Goal: Transaction & Acquisition: Book appointment/travel/reservation

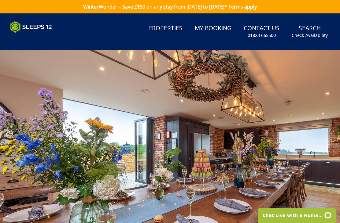
click at [168, 29] on link "Properties" at bounding box center [165, 29] width 39 height 14
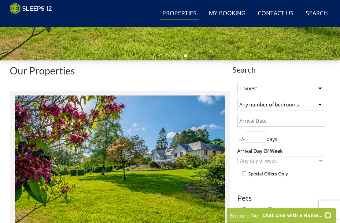
scroll to position [169, 0]
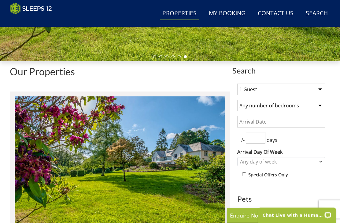
click at [317, 92] on select "1 Guest 2 Guests 3 Guests 4 Guests 5 Guests 6 Guests 7 Guests 8 Guests 9 Guests…" at bounding box center [281, 90] width 88 height 12
select select "6"
click at [315, 105] on select "Any number of bedrooms 1 Bedroom 2 Bedrooms 3 Bedrooms 4 Bedrooms 5 Bedrooms 6 …" at bounding box center [281, 106] width 88 height 12
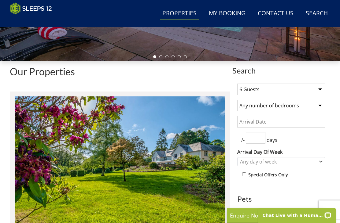
select select "4"
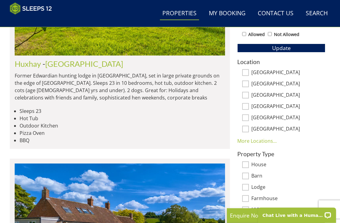
scroll to position [347, 0]
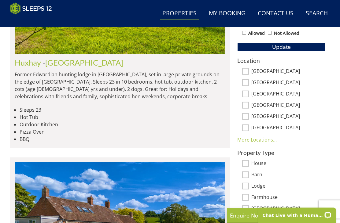
click at [252, 82] on label "[GEOGRAPHIC_DATA]" at bounding box center [288, 83] width 74 height 7
click at [249, 82] on input "[GEOGRAPHIC_DATA]" at bounding box center [245, 83] width 7 height 7
checkbox input "true"
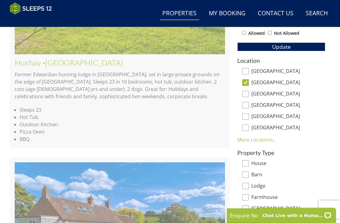
click at [248, 70] on input "[GEOGRAPHIC_DATA]" at bounding box center [245, 71] width 7 height 7
checkbox input "true"
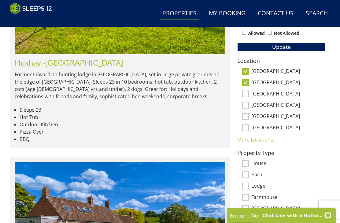
click at [313, 48] on button "Update" at bounding box center [281, 46] width 88 height 9
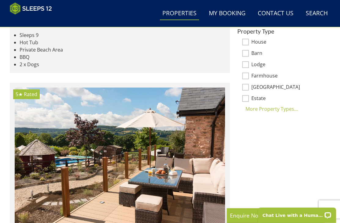
click at [277, 106] on div "More Property Types..." at bounding box center [281, 109] width 88 height 7
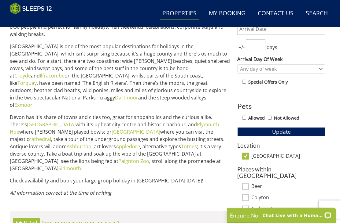
scroll to position [262, 0]
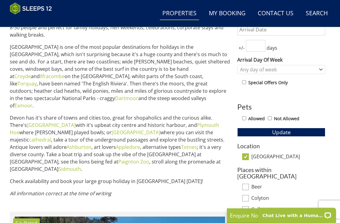
click at [244, 118] on input "Allowed" at bounding box center [244, 118] width 4 height 4
checkbox input "true"
click at [280, 135] on span "Update" at bounding box center [281, 132] width 19 height 7
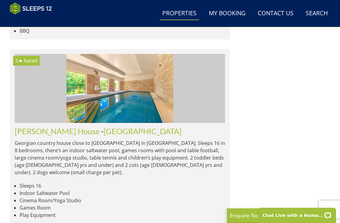
scroll to position [1359, 0]
